Goal: Transaction & Acquisition: Purchase product/service

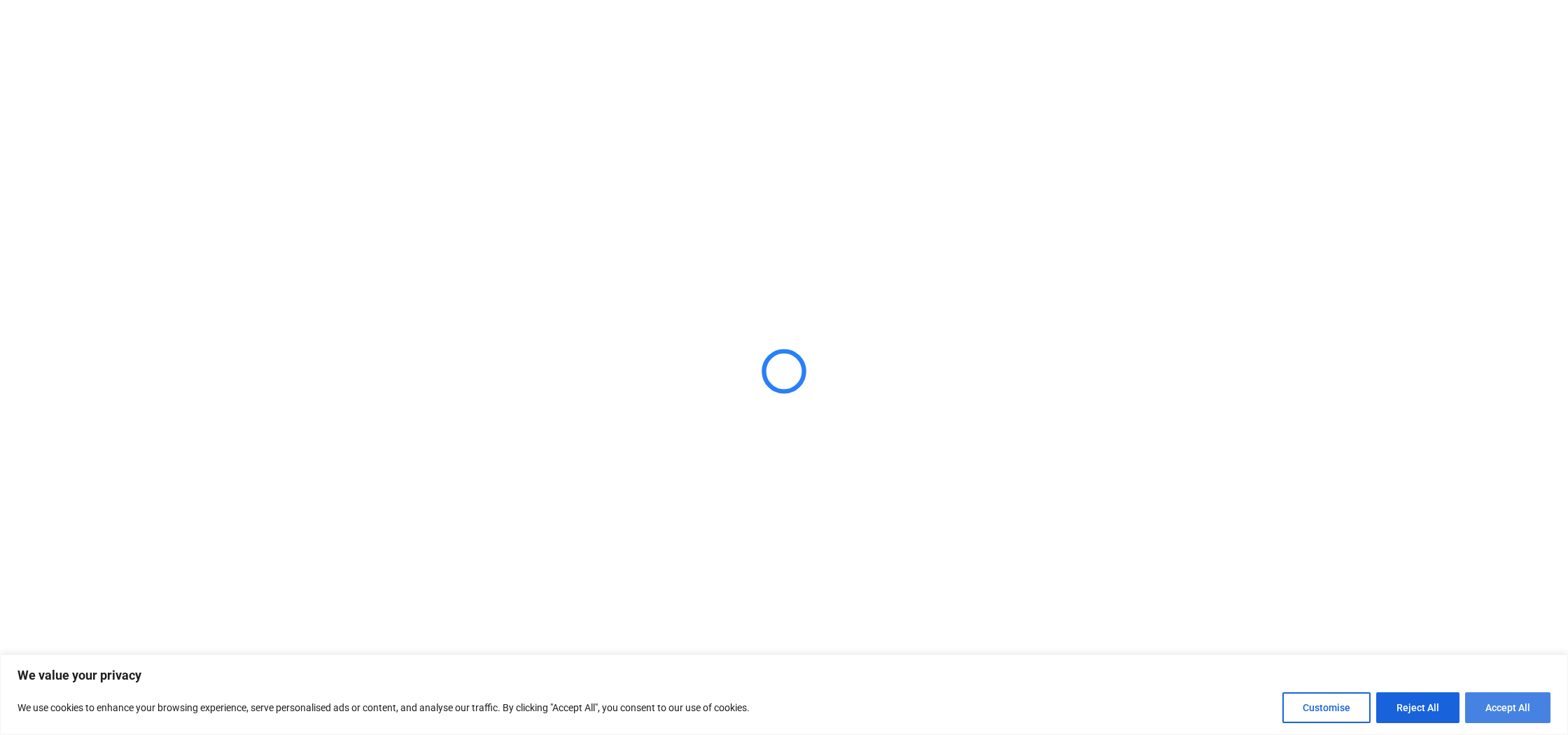
click at [1524, 708] on button "Accept All" at bounding box center [1507, 708] width 86 height 31
checkbox input "true"
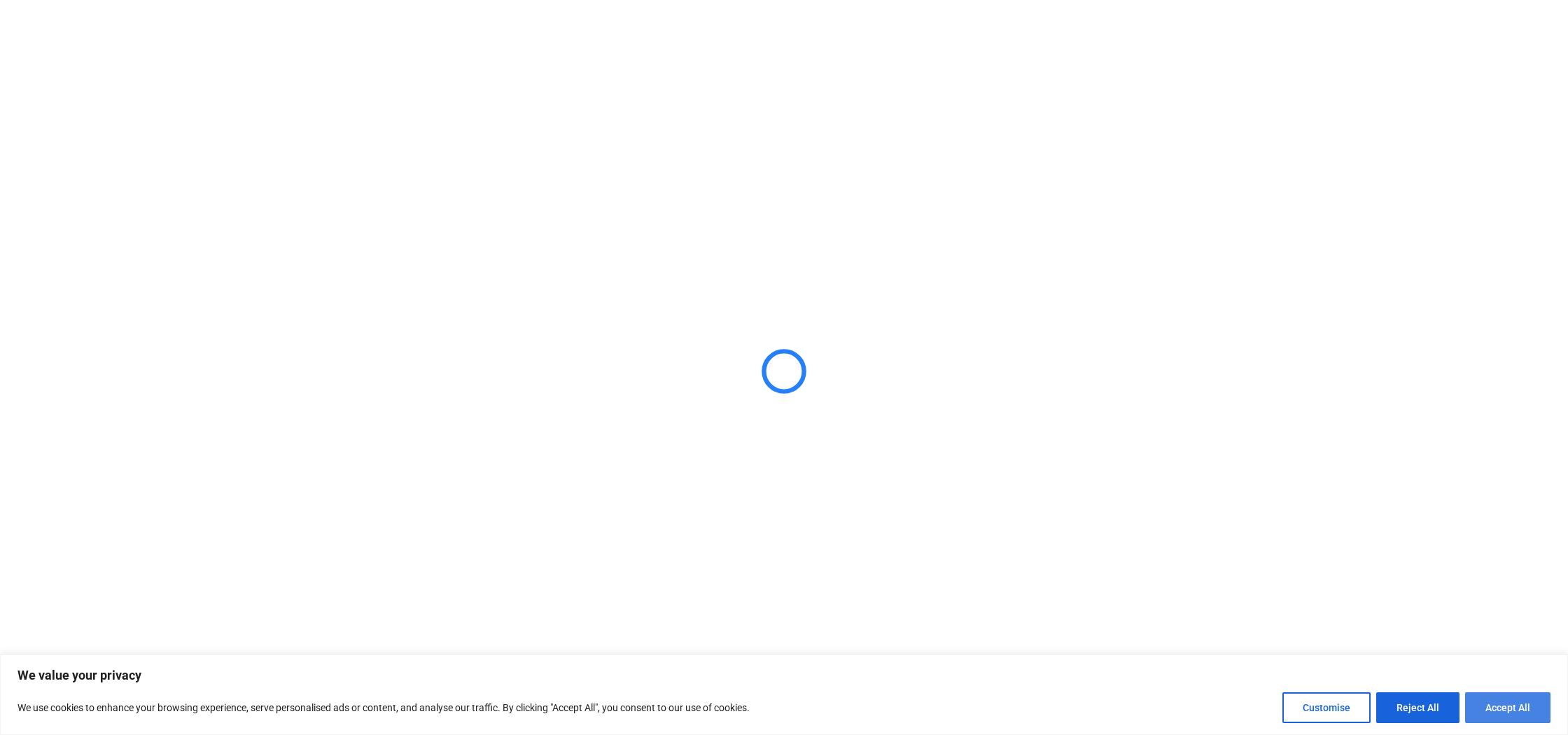
checkbox input "true"
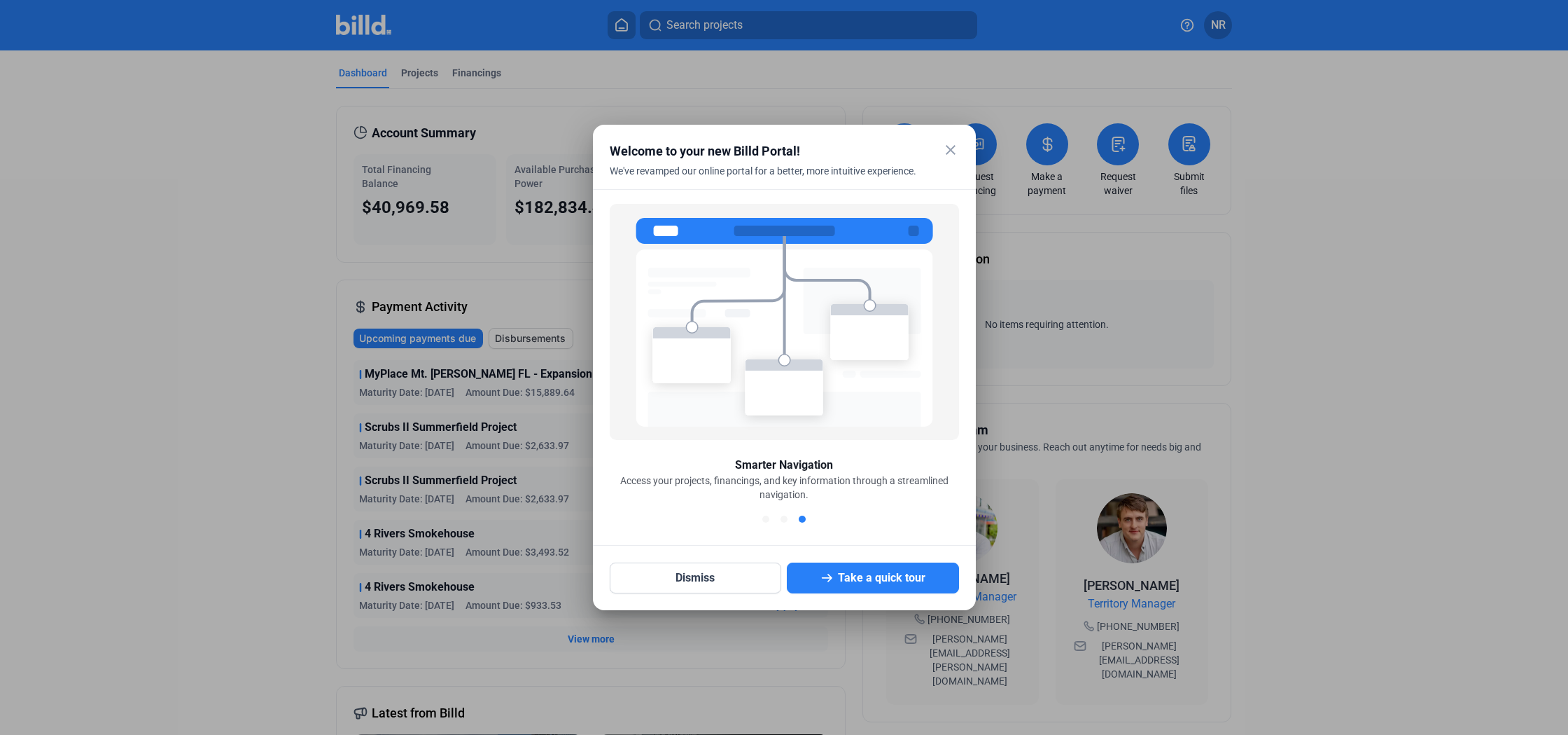
click at [949, 150] on mat-icon "close" at bounding box center [950, 150] width 17 height 17
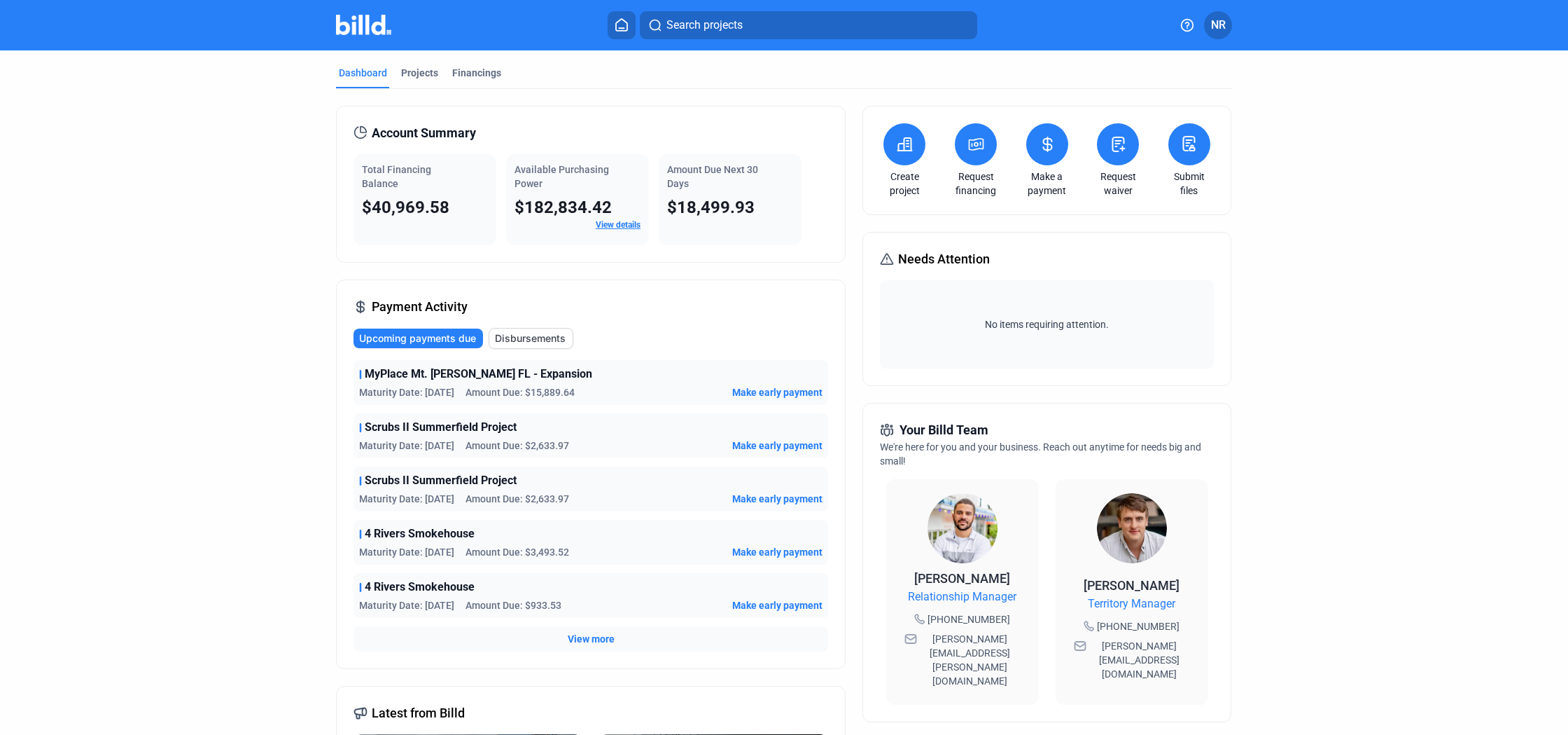
click at [485, 387] on span "Amount Due: $15,889.64" at bounding box center [520, 392] width 109 height 14
click at [476, 374] on span "MyPlace Mt. [PERSON_NAME] FL - Expansion" at bounding box center [478, 374] width 227 height 17
click at [747, 392] on span "Make early payment" at bounding box center [777, 392] width 90 height 14
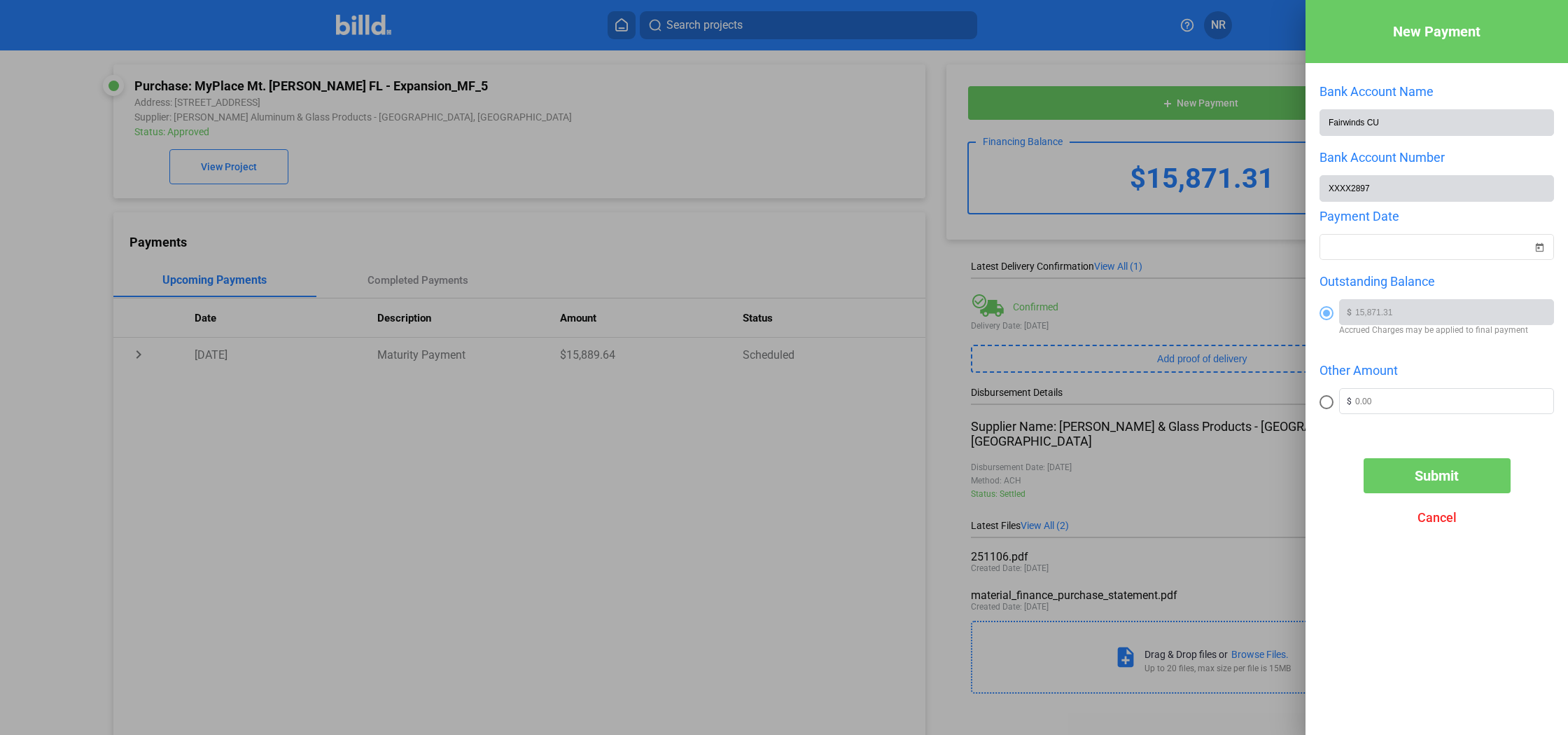
click at [1331, 399] on span at bounding box center [1326, 402] width 14 height 14
click at [1331, 399] on input "radio" at bounding box center [1326, 402] width 14 height 14
radio input "true"
click at [1410, 410] on div "$" at bounding box center [1446, 400] width 213 height 24
click at [1405, 404] on input "text" at bounding box center [1454, 399] width 198 height 21
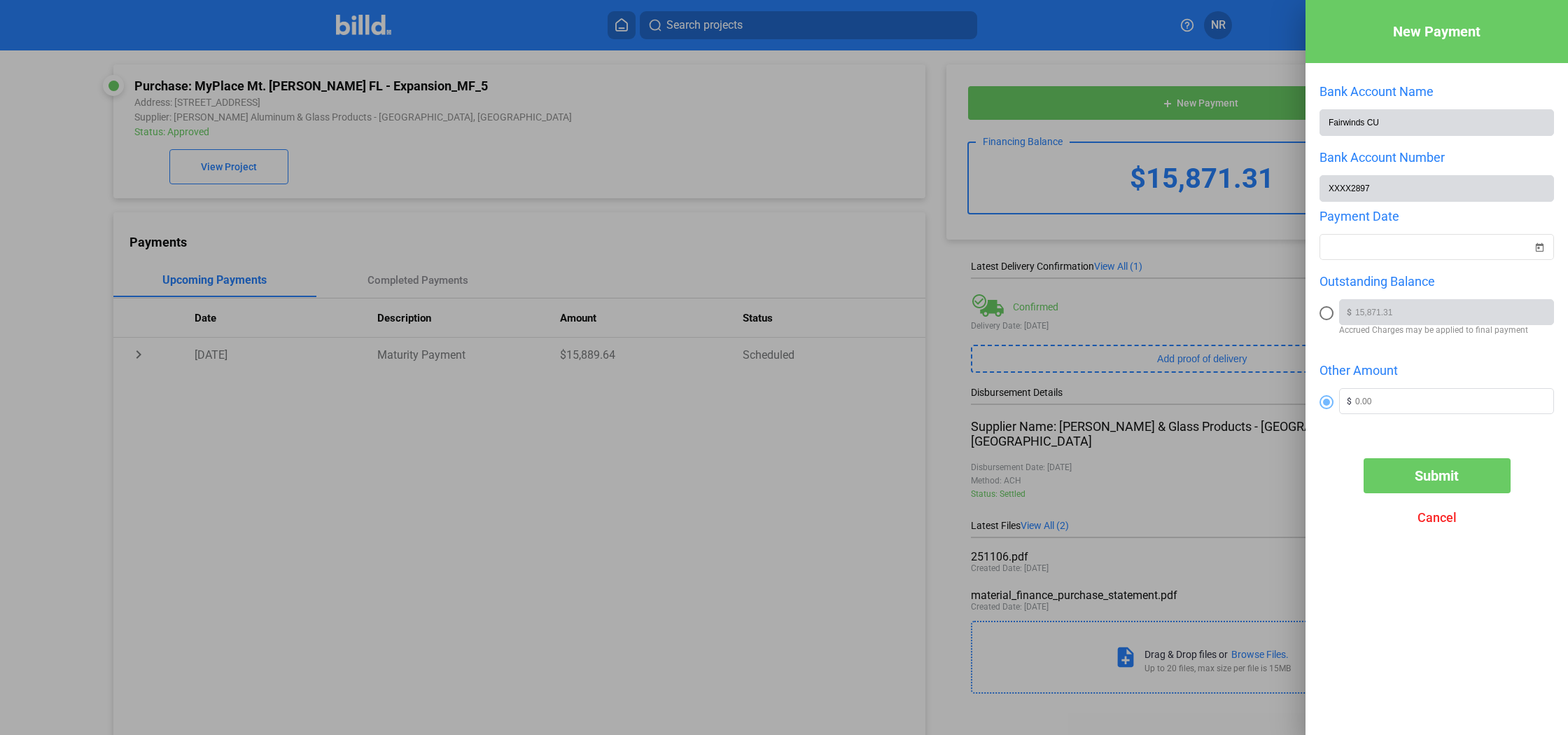
click at [785, 238] on div at bounding box center [784, 367] width 1568 height 735
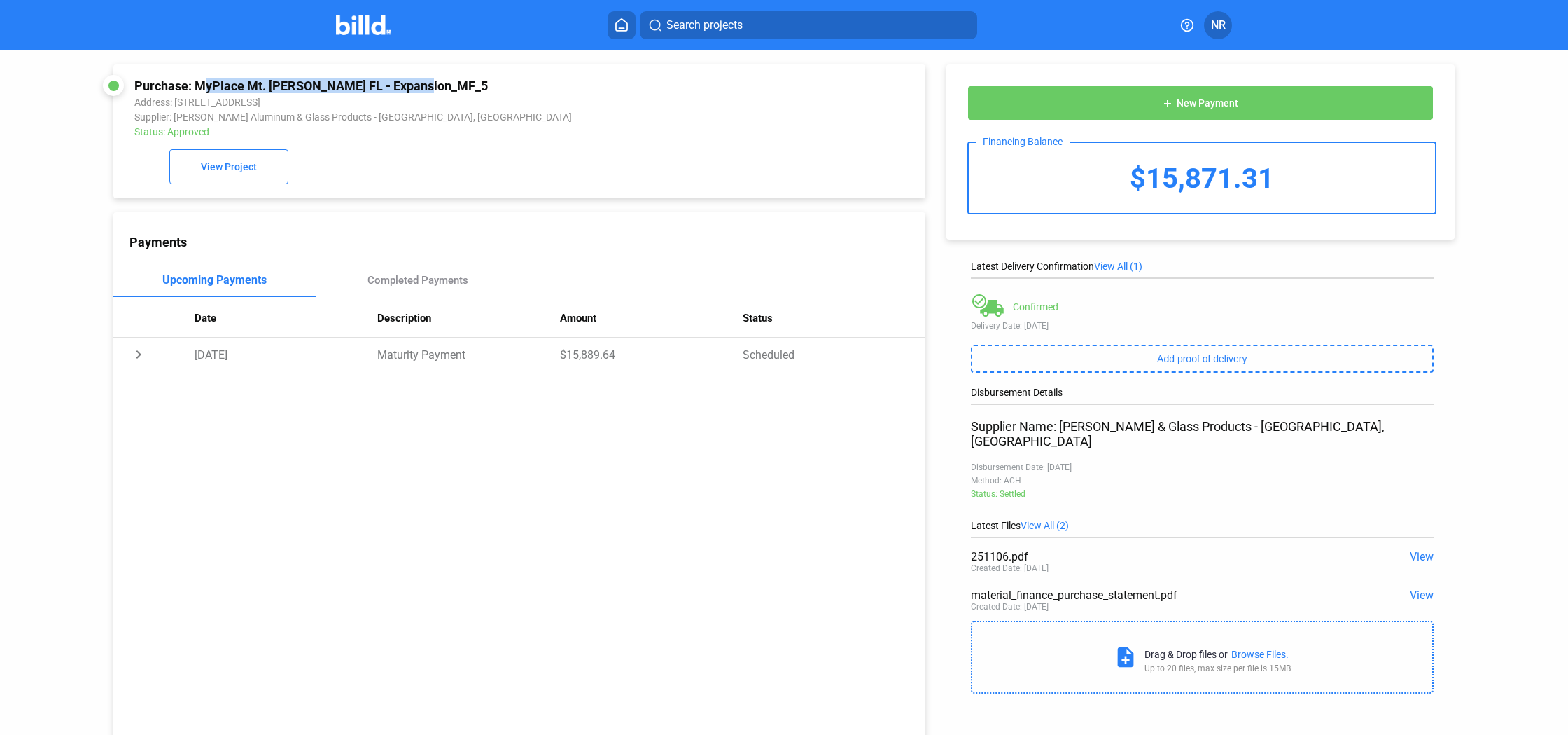
drag, startPoint x: 423, startPoint y: 83, endPoint x: 197, endPoint y: 87, distance: 226.0
click at [196, 87] on div "Purchase: MyPlace Mt. [PERSON_NAME] FL - Expansion_MF_5" at bounding box center [442, 86] width 616 height 15
copy div "MyPlace Mt. [PERSON_NAME] FL - Expansion_MF_5"
